Goal: Information Seeking & Learning: Learn about a topic

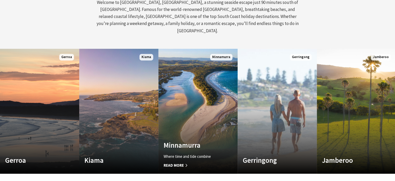
scroll to position [249, 0]
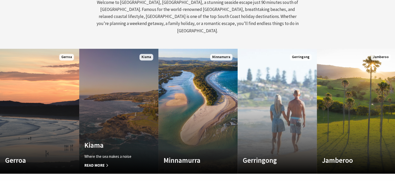
click at [119, 113] on link "Custom Image Used Kiama Where the sea makes a noise Read More Kiama" at bounding box center [118, 111] width 79 height 125
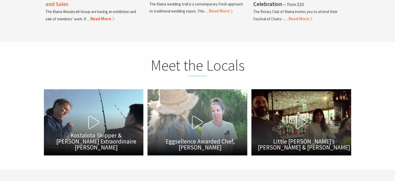
scroll to position [1505, 0]
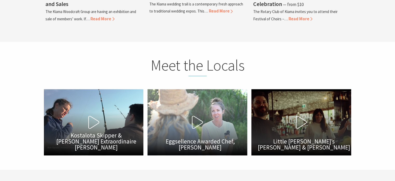
click at [298, 116] on icon at bounding box center [301, 122] width 13 height 13
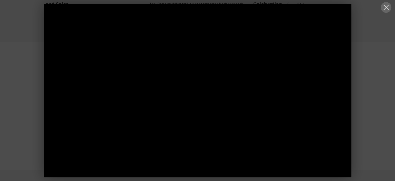
click at [385, 6] on button at bounding box center [386, 7] width 11 height 11
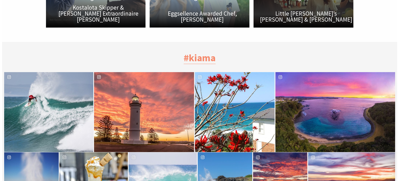
scroll to position [1632, 0]
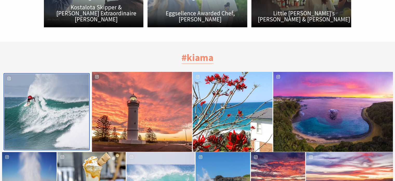
click at [73, 108] on div "Location Kiama Lighthouse" at bounding box center [75, 112] width 28 height 76
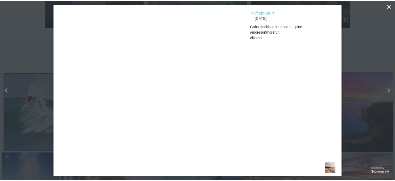
scroll to position [159, 404]
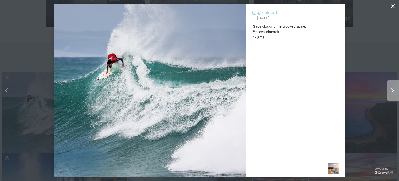
click at [390, 88] on div "Right" at bounding box center [391, 90] width 6 height 5
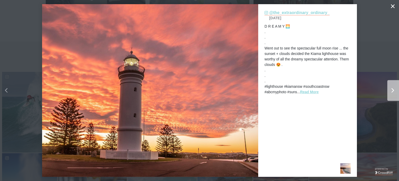
click at [390, 88] on div "Right" at bounding box center [391, 90] width 6 height 5
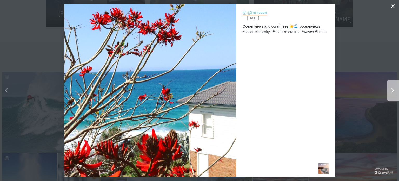
click at [390, 88] on div "Right" at bounding box center [391, 90] width 6 height 5
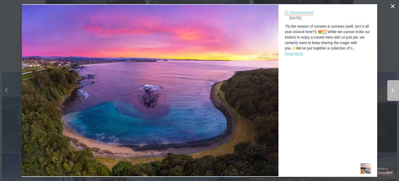
click at [390, 88] on div "Right" at bounding box center [391, 90] width 6 height 5
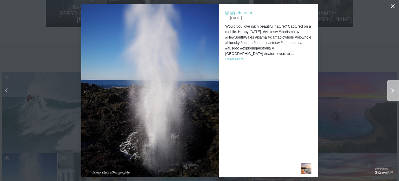
click at [390, 88] on div "Right" at bounding box center [391, 90] width 6 height 5
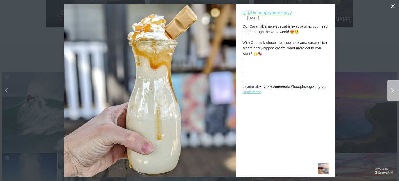
click at [390, 88] on div "Right" at bounding box center [391, 90] width 6 height 5
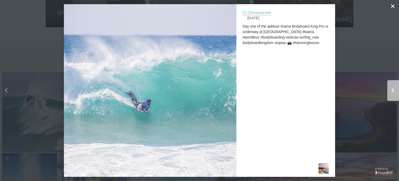
click at [390, 88] on div "Right" at bounding box center [391, 90] width 6 height 5
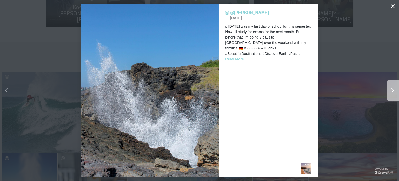
click at [390, 88] on div "Right" at bounding box center [391, 90] width 6 height 5
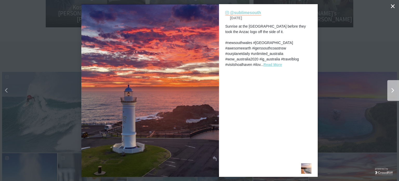
click at [390, 88] on div "Right" at bounding box center [391, 90] width 6 height 5
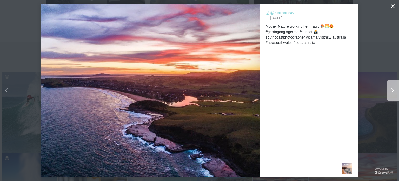
click at [390, 88] on div "Right" at bounding box center [391, 90] width 6 height 5
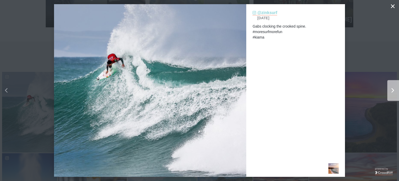
click at [390, 88] on div "Right" at bounding box center [391, 90] width 6 height 5
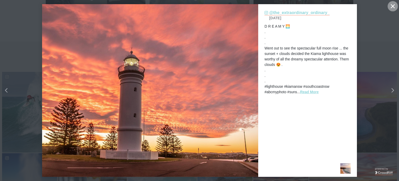
click at [393, 7] on icon "Close" at bounding box center [393, 6] width 4 height 4
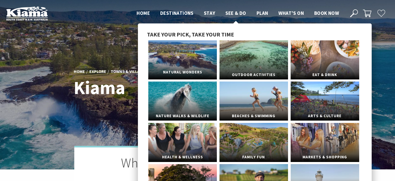
click at [198, 53] on link "Natural Wonders" at bounding box center [182, 59] width 69 height 39
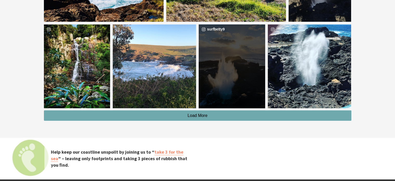
scroll to position [1492, 0]
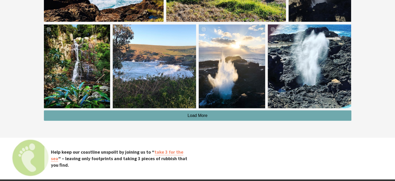
click at [199, 115] on span "Load More" at bounding box center [198, 115] width 20 height 4
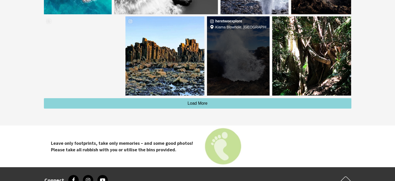
scroll to position [1738, 0]
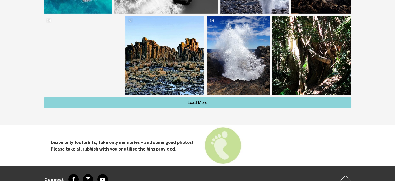
click at [218, 125] on div "Leave only footprints, take only memories – and some good photos! Please take a…" at bounding box center [198, 146] width 312 height 42
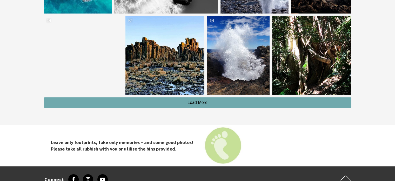
click at [209, 103] on button "Load More" at bounding box center [198, 102] width 308 height 10
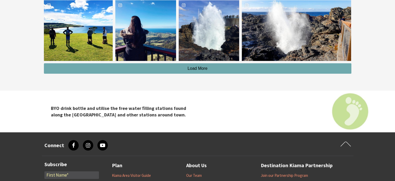
scroll to position [1971, 0]
click at [201, 70] on button "Load More" at bounding box center [198, 68] width 308 height 10
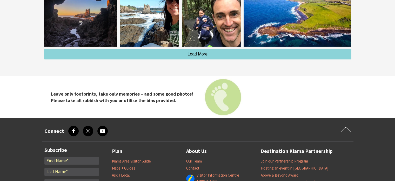
scroll to position [2187, 0]
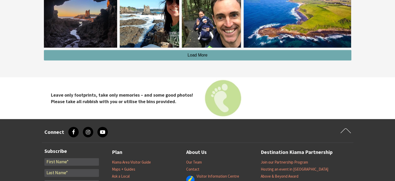
click at [200, 57] on button "Load More" at bounding box center [198, 55] width 308 height 10
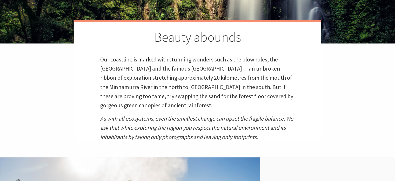
scroll to position [0, 0]
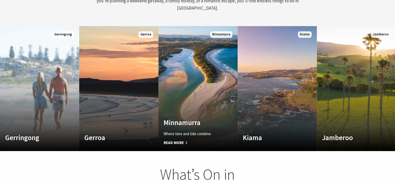
scroll to position [272, 0]
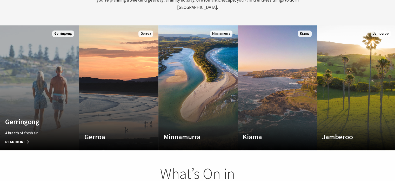
click at [50, 90] on link "Custom Image Used Gerringong A breath of fresh air Read More Gerringong" at bounding box center [39, 87] width 79 height 125
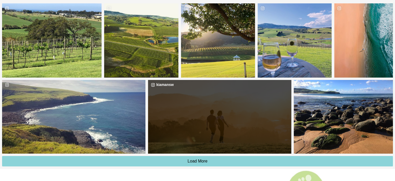
scroll to position [1662, 0]
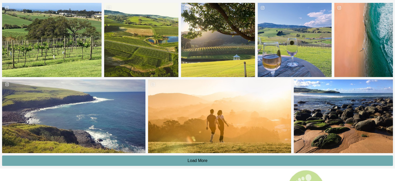
click at [183, 155] on button "Load More" at bounding box center [197, 160] width 391 height 10
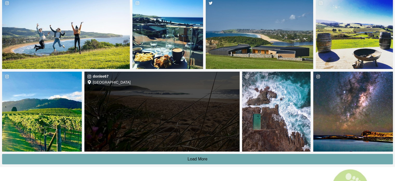
scroll to position [1819, 0]
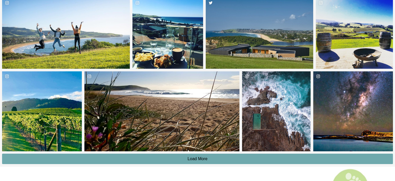
click at [183, 153] on button "Load More" at bounding box center [197, 158] width 391 height 10
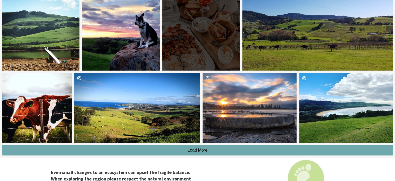
scroll to position [1980, 0]
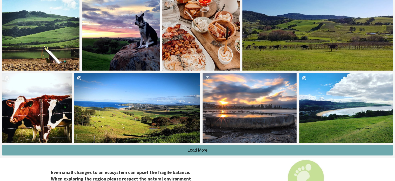
click at [208, 145] on button "Load More" at bounding box center [197, 150] width 391 height 10
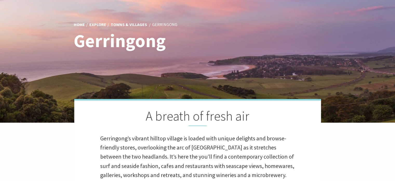
scroll to position [0, 0]
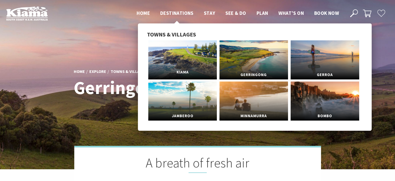
click at [189, 59] on link "Kiama" at bounding box center [182, 59] width 69 height 39
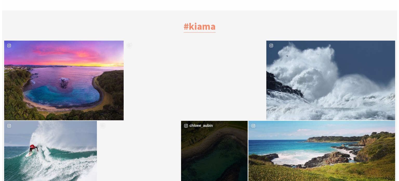
scroll to position [1663, 0]
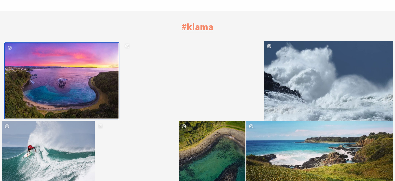
click at [71, 64] on div "kiamansw" at bounding box center [62, 80] width 114 height 75
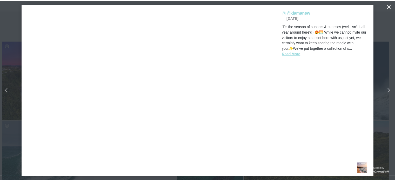
scroll to position [174, 404]
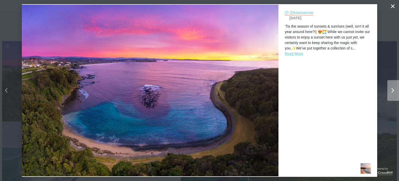
click at [391, 89] on div "Right" at bounding box center [391, 90] width 6 height 5
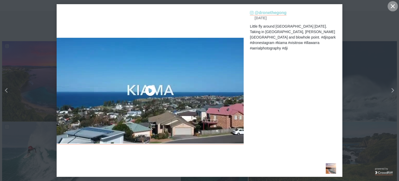
click at [392, 4] on button "Close" at bounding box center [393, 6] width 10 height 10
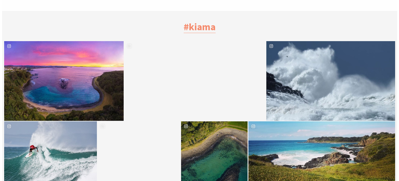
scroll to position [2, 2]
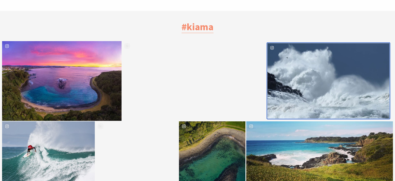
click at [306, 64] on div "image gallery, click to learn more about photo: Storm swell at Surf Beach today…" at bounding box center [298, 80] width 61 height 75
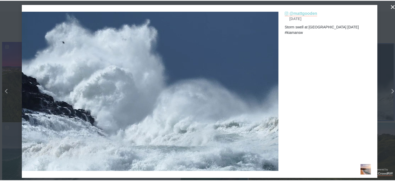
scroll to position [174, 404]
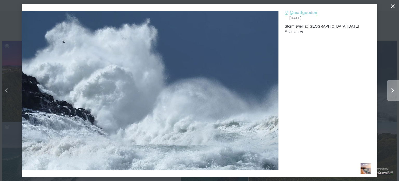
click at [391, 93] on div "Right" at bounding box center [398, 90] width 21 height 21
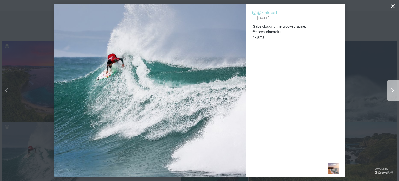
click at [391, 93] on div "Right" at bounding box center [398, 90] width 21 height 21
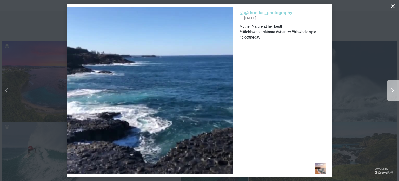
click at [391, 93] on div "Right" at bounding box center [398, 90] width 21 height 21
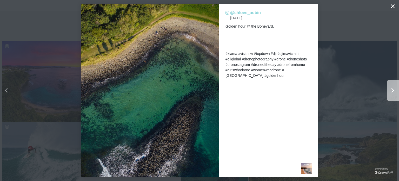
click at [391, 93] on div "Right" at bounding box center [398, 90] width 21 height 21
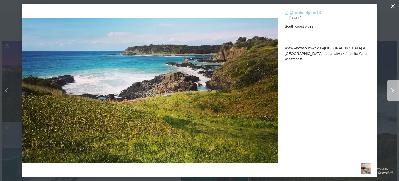
click at [391, 93] on div "Right" at bounding box center [398, 90] width 21 height 21
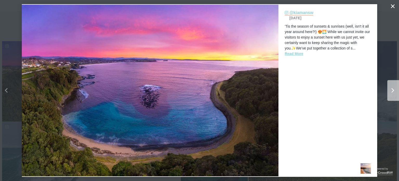
click at [391, 93] on div "Right" at bounding box center [398, 90] width 21 height 21
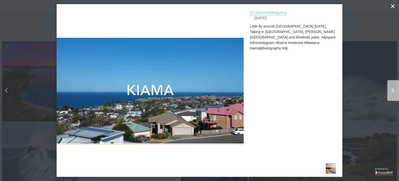
click at [391, 93] on div "Right" at bounding box center [398, 90] width 21 height 21
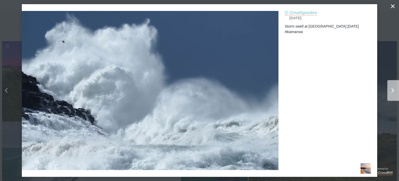
click at [391, 93] on div "Right" at bounding box center [398, 90] width 21 height 21
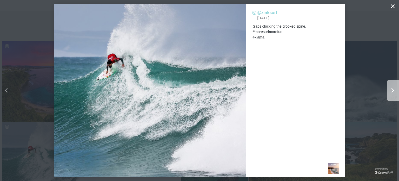
click at [391, 93] on div "Right" at bounding box center [398, 90] width 21 height 21
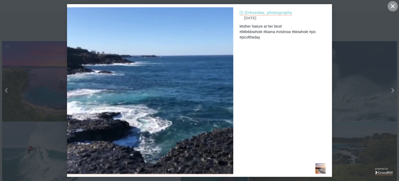
click at [393, 6] on icon "close icon" at bounding box center [393, 6] width 4 height 4
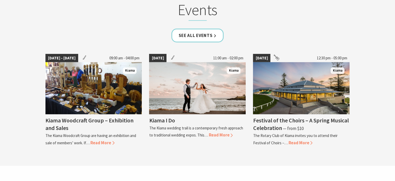
scroll to position [1381, 0]
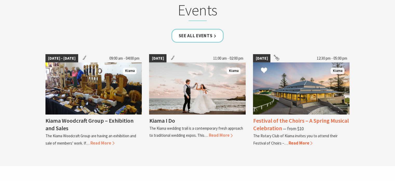
click at [306, 88] on img at bounding box center [301, 88] width 97 height 52
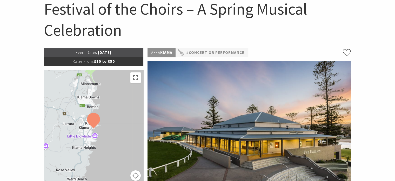
scroll to position [56, 0]
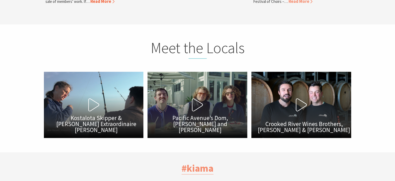
scroll to position [1522, 0]
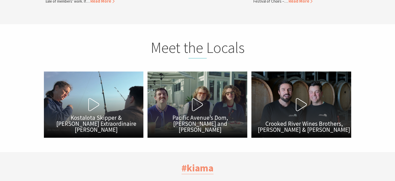
click at [299, 98] on icon at bounding box center [301, 104] width 13 height 13
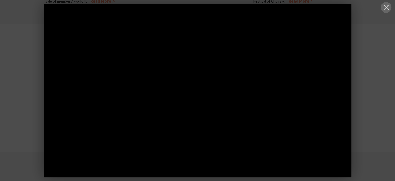
click at [385, 10] on button at bounding box center [386, 7] width 11 height 11
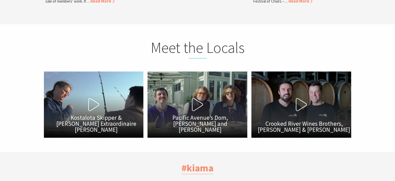
click at [298, 98] on icon at bounding box center [301, 104] width 13 height 13
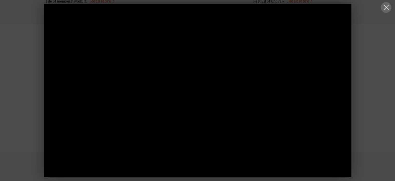
click at [388, 7] on button at bounding box center [386, 7] width 11 height 11
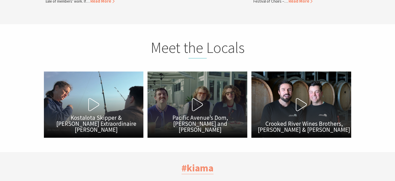
click at [198, 98] on icon at bounding box center [197, 104] width 13 height 13
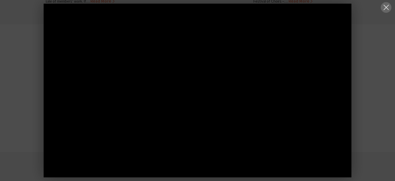
click at [386, 5] on button at bounding box center [386, 7] width 11 height 11
